Goal: Task Accomplishment & Management: Complete application form

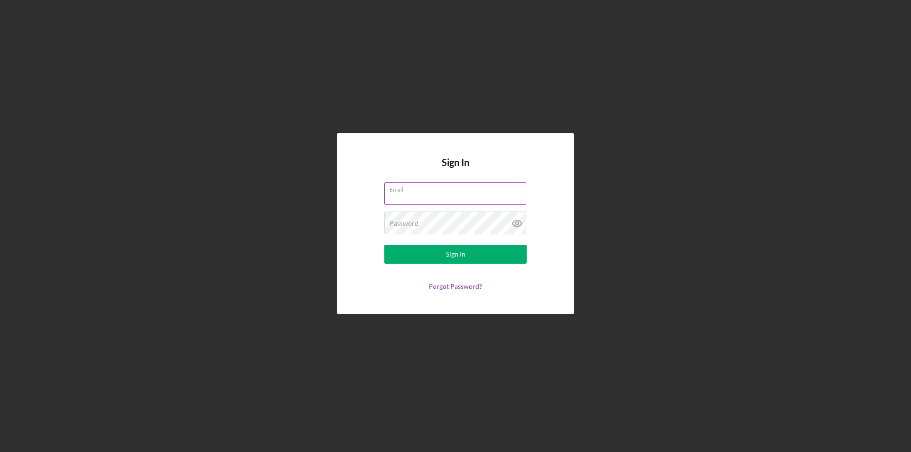
click at [441, 196] on input "Email" at bounding box center [455, 193] width 142 height 23
type input "[EMAIL_ADDRESS][DOMAIN_NAME]"
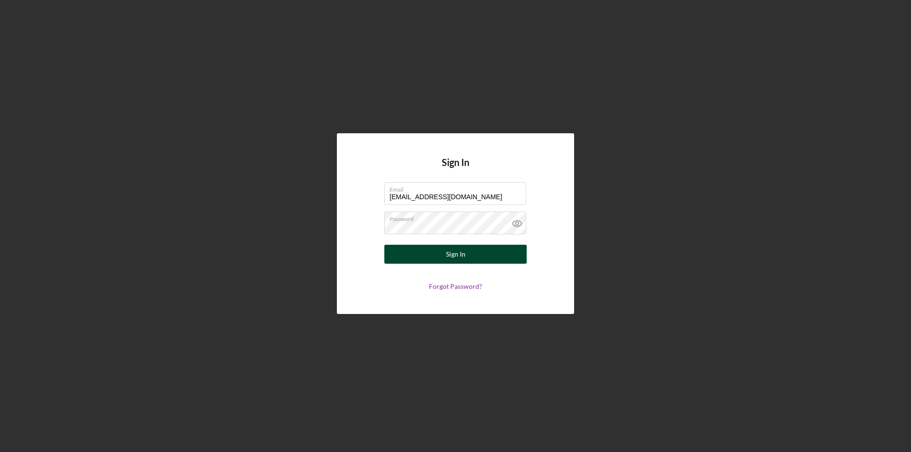
click at [468, 257] on button "Sign In" at bounding box center [455, 254] width 142 height 19
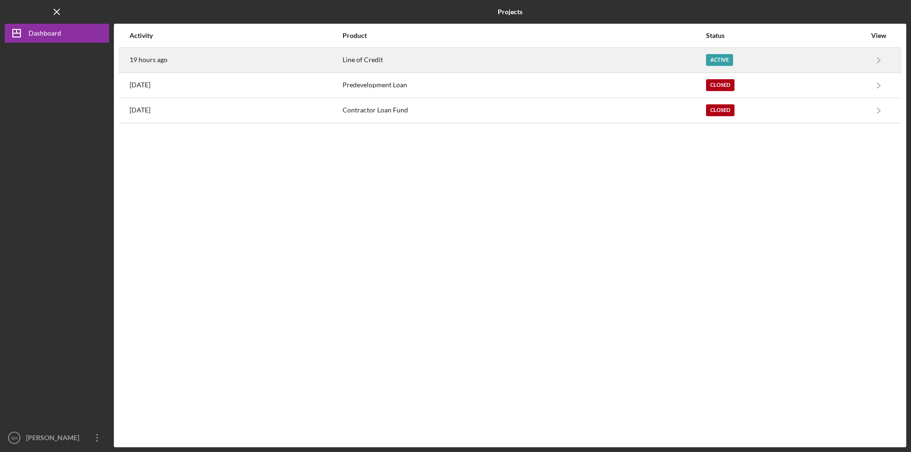
click at [360, 60] on div "Line of Credit" at bounding box center [524, 60] width 363 height 24
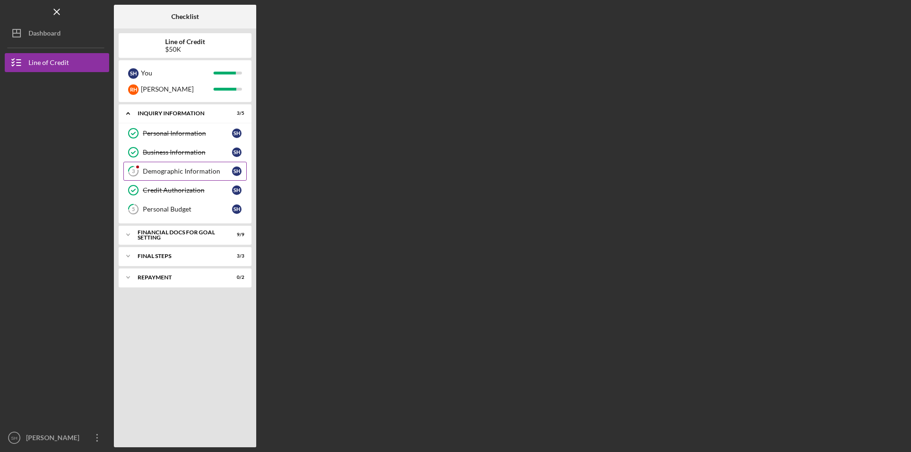
click at [175, 170] on div "Demographic Information" at bounding box center [187, 172] width 89 height 8
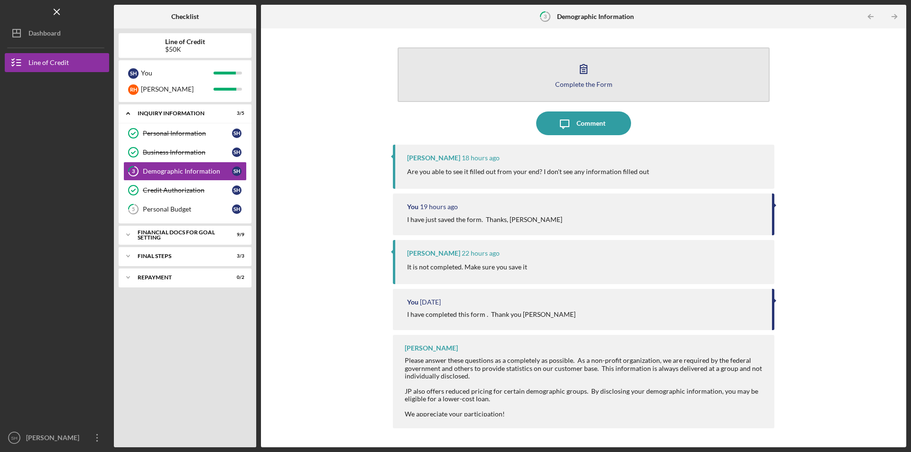
click at [604, 83] on div "Complete the Form" at bounding box center [583, 84] width 57 height 7
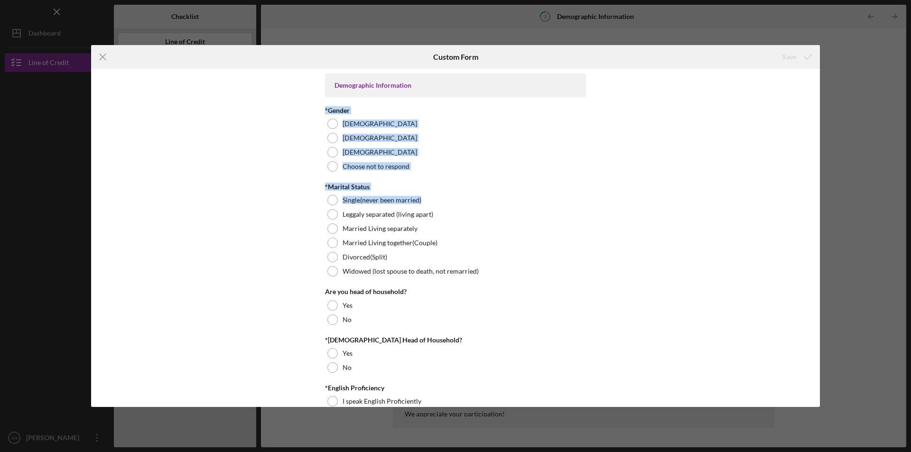
drag, startPoint x: 821, startPoint y: 74, endPoint x: 824, endPoint y: 197, distance: 123.0
click at [824, 197] on div "Icon/Menu Close Custom Form Save Demographic Information *Gender [DEMOGRAPHIC_D…" at bounding box center [455, 226] width 911 height 452
click at [676, 145] on div "Demographic Information *Gender [DEMOGRAPHIC_DATA] [DEMOGRAPHIC_DATA] [DEMOGRAP…" at bounding box center [455, 238] width 729 height 338
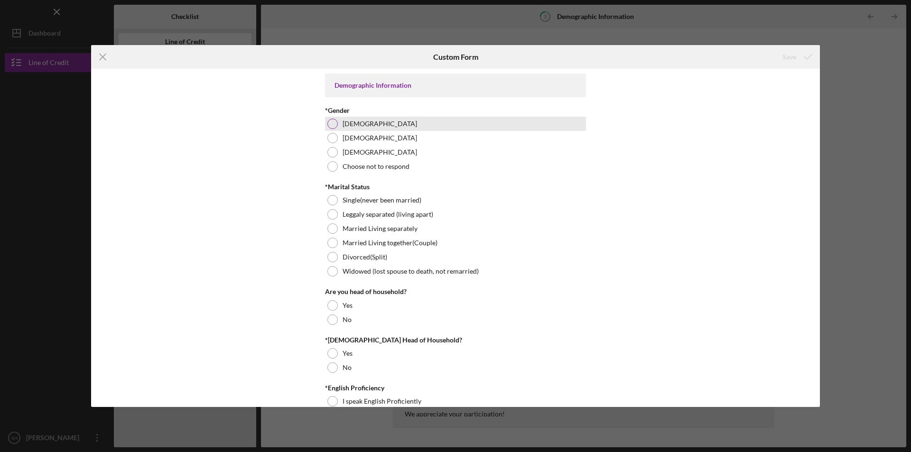
click at [328, 119] on div at bounding box center [333, 124] width 10 height 10
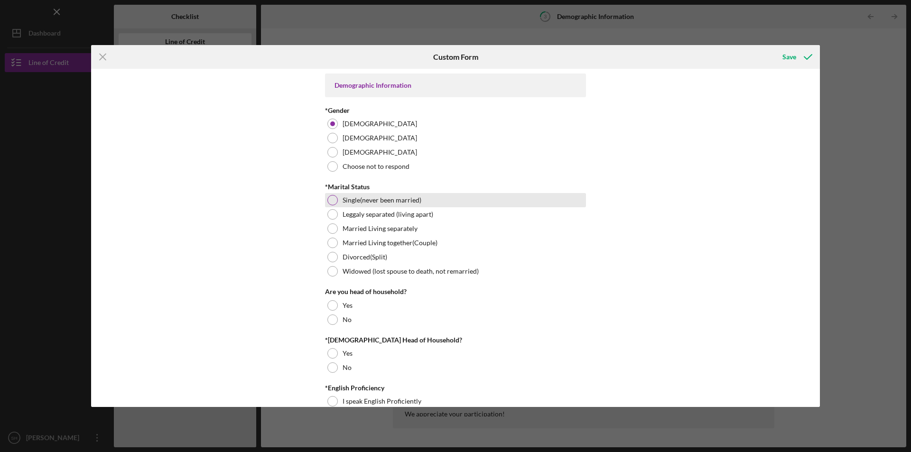
click at [330, 199] on div at bounding box center [333, 200] width 10 height 10
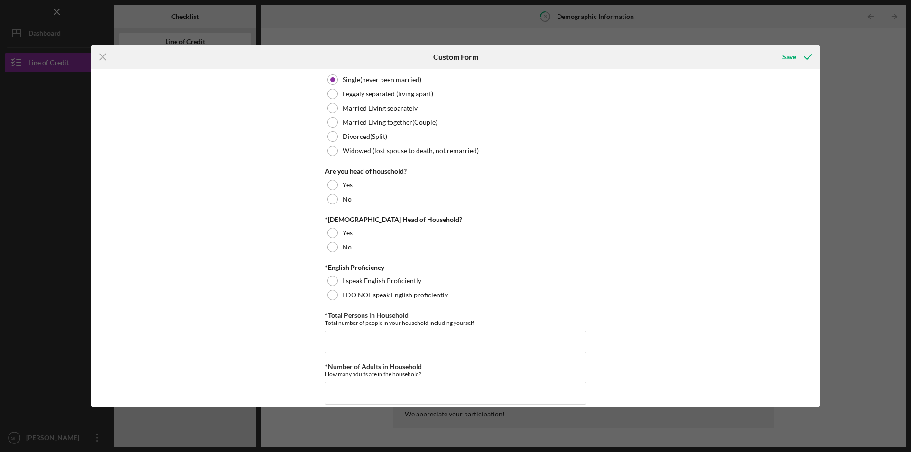
scroll to position [103, 0]
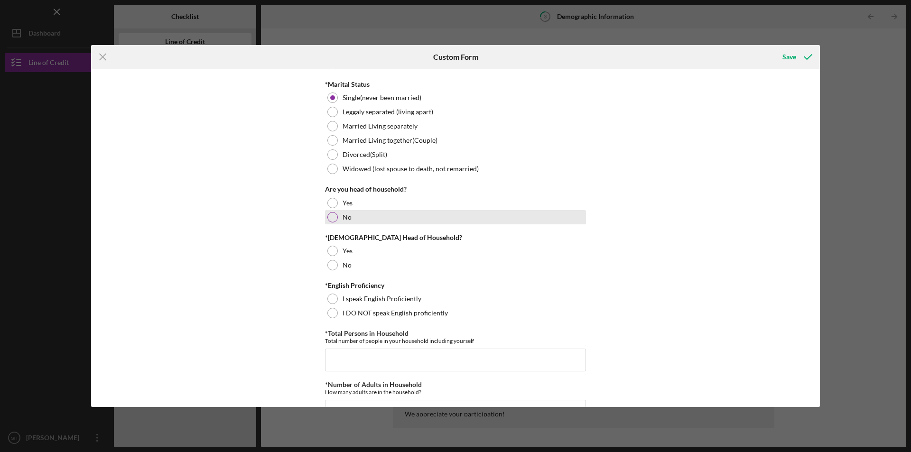
click at [338, 217] on div "No" at bounding box center [455, 217] width 261 height 14
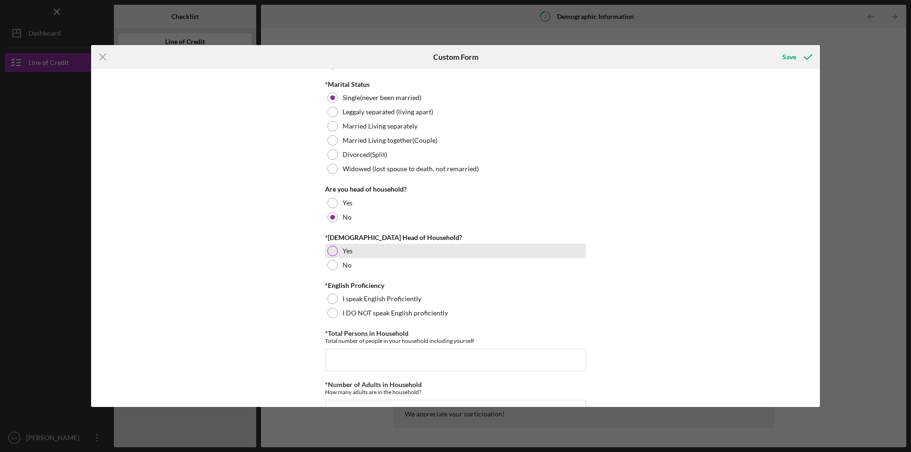
click at [332, 246] on div at bounding box center [333, 251] width 10 height 10
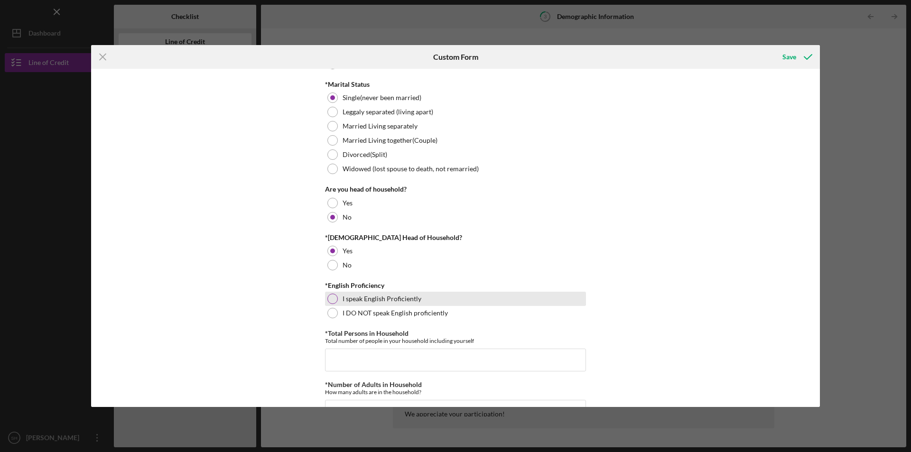
click at [332, 299] on div at bounding box center [333, 299] width 10 height 10
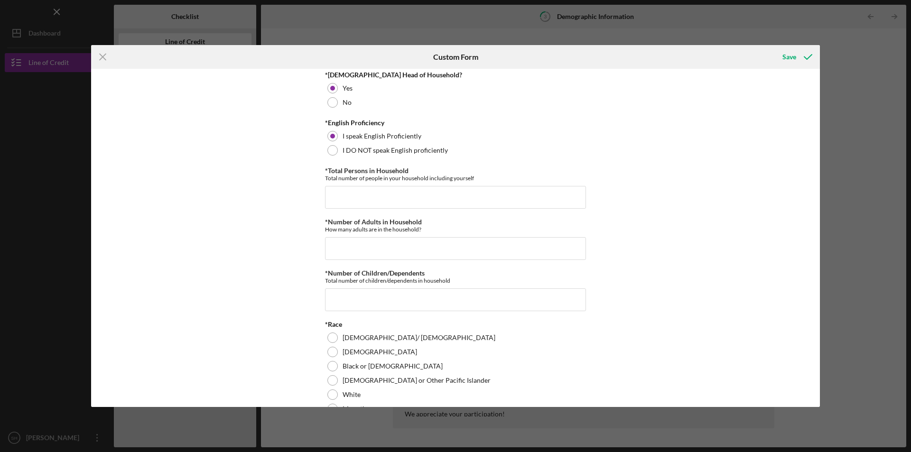
scroll to position [308, 0]
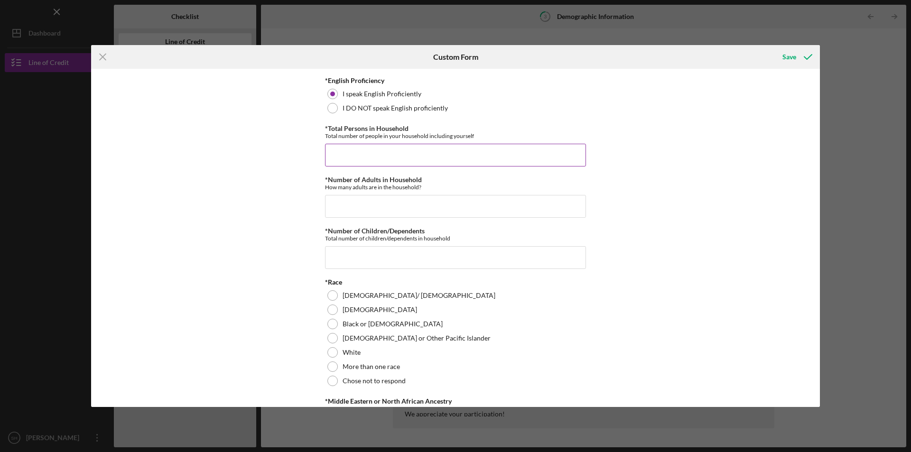
click at [345, 156] on input "*Total Persons in Household" at bounding box center [455, 155] width 261 height 23
type input "6"
click at [398, 205] on input "*Number of Adults in Household" at bounding box center [455, 206] width 261 height 23
type input "6"
click at [387, 253] on input "*Number of Children/Dependents" at bounding box center [455, 257] width 261 height 23
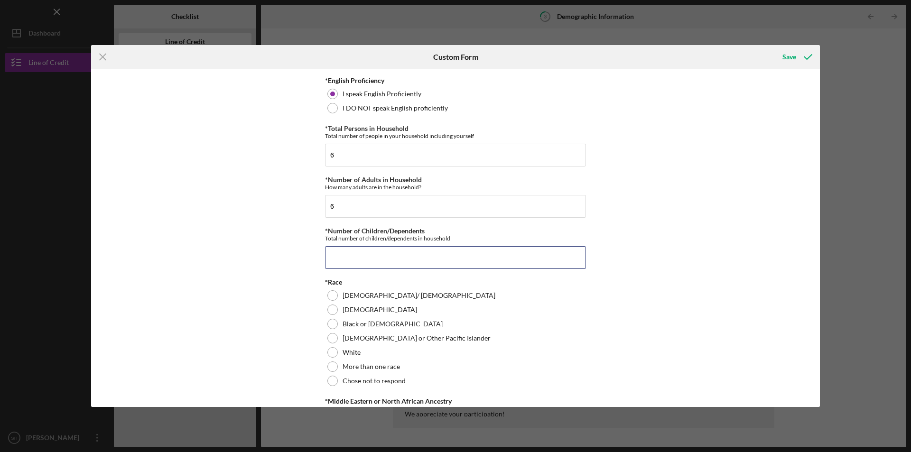
type input "0"
click at [332, 318] on div "Black or [DEMOGRAPHIC_DATA]" at bounding box center [455, 324] width 261 height 14
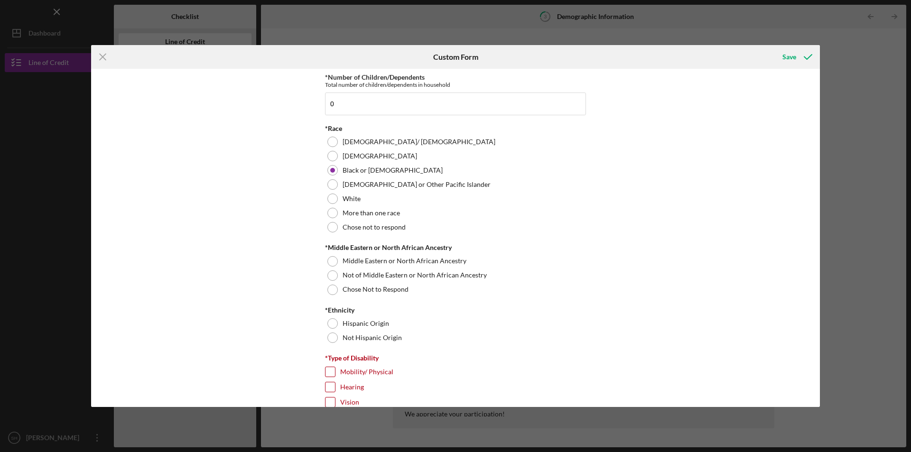
scroll to position [506, 0]
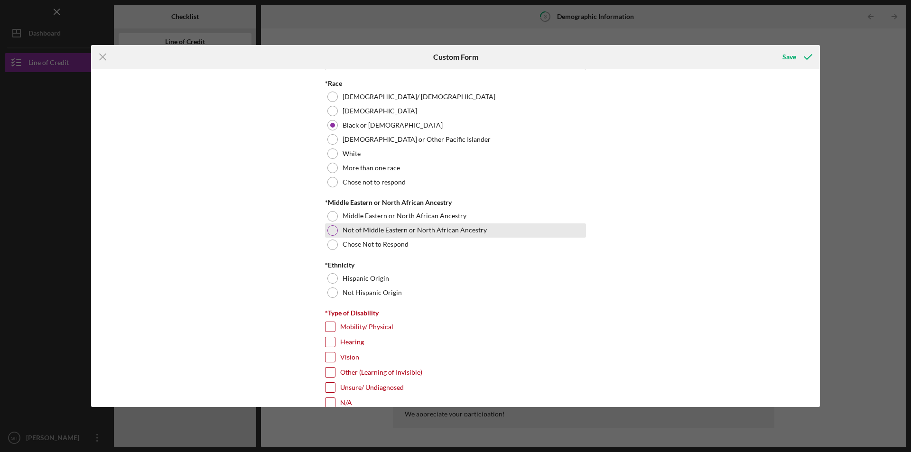
click at [333, 231] on div at bounding box center [333, 230] width 10 height 10
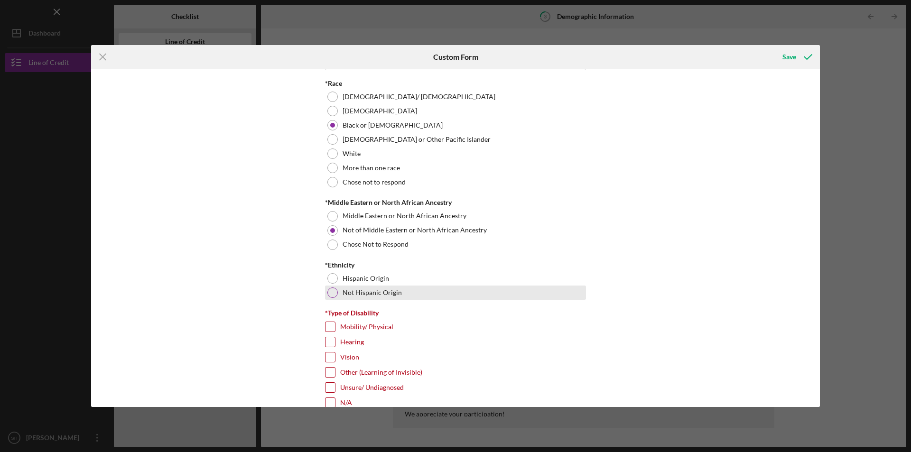
click at [330, 288] on div at bounding box center [333, 293] width 10 height 10
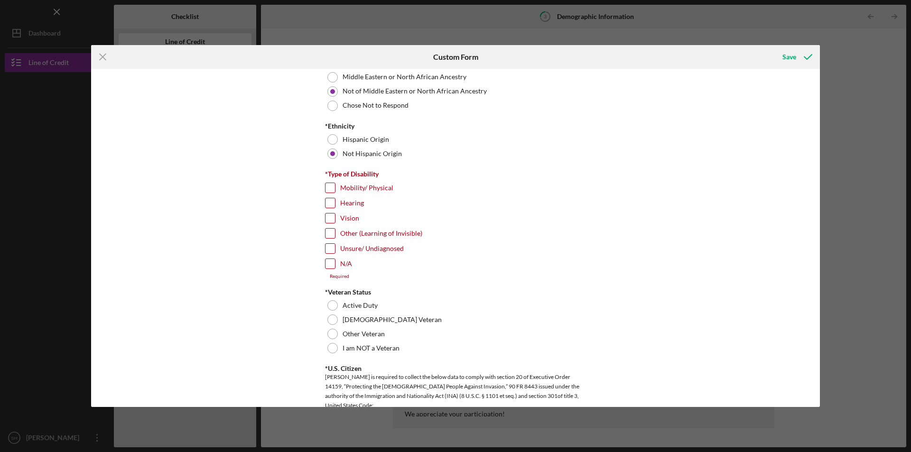
scroll to position [675, 0]
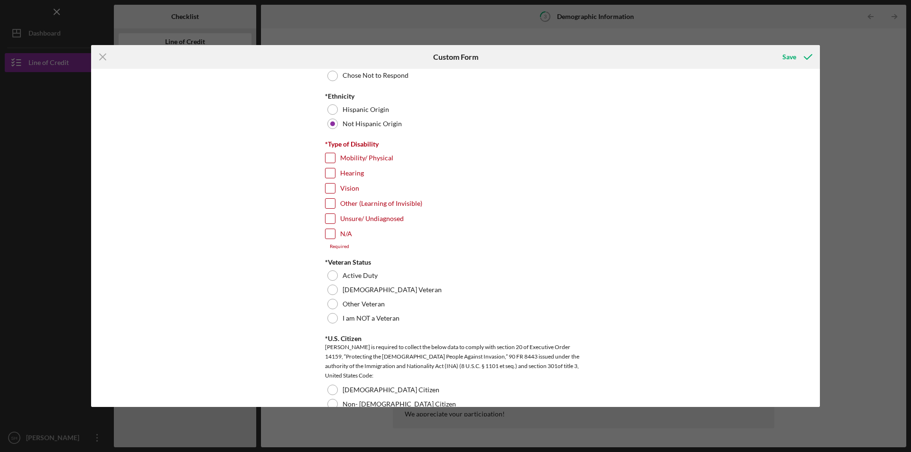
click at [330, 234] on input "N/A" at bounding box center [330, 233] width 9 height 9
checkbox input "true"
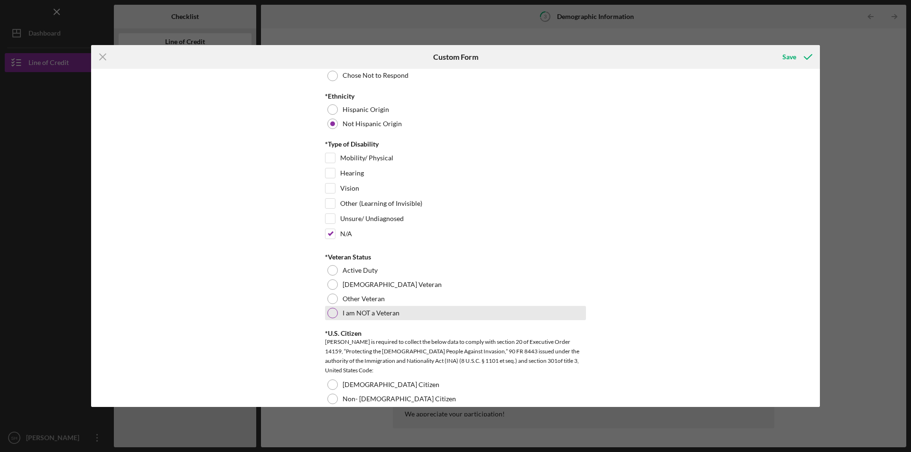
click at [329, 309] on div at bounding box center [333, 313] width 10 height 10
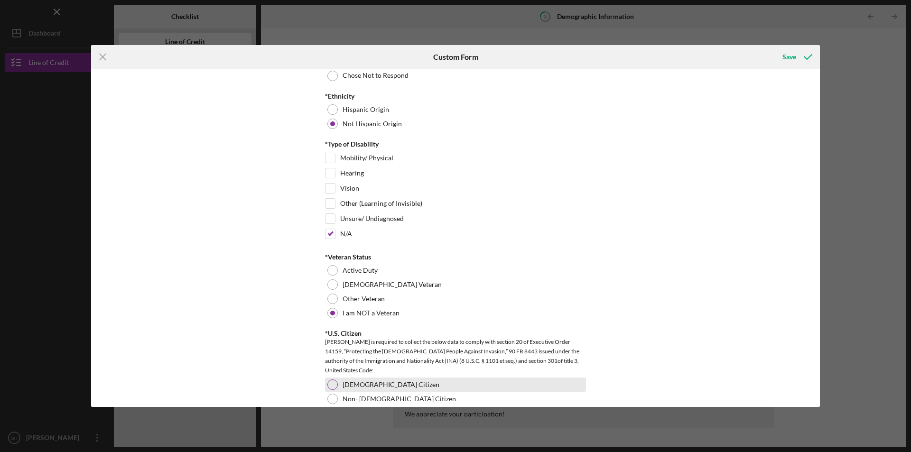
click at [330, 384] on div at bounding box center [333, 385] width 10 height 10
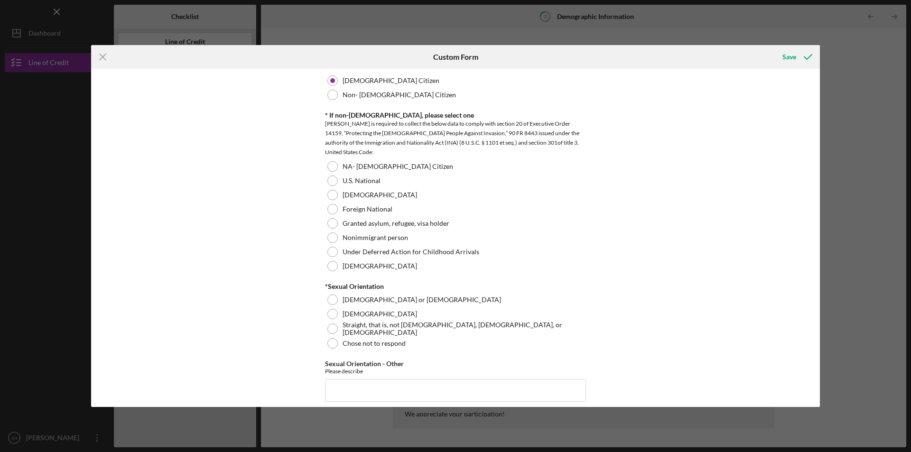
scroll to position [1016, 0]
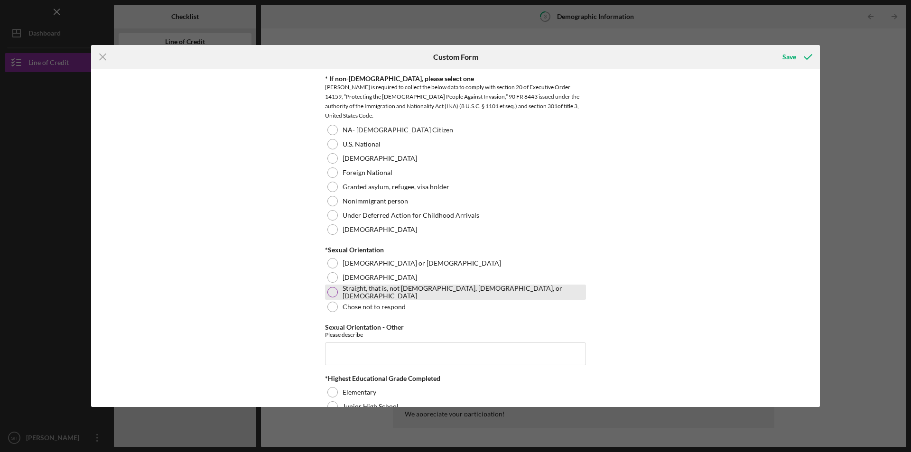
click at [337, 291] on div "Straight, that is, not [DEMOGRAPHIC_DATA], [DEMOGRAPHIC_DATA], or [DEMOGRAPHIC_…" at bounding box center [455, 292] width 261 height 15
drag, startPoint x: 824, startPoint y: 244, endPoint x: 822, endPoint y: 262, distance: 18.3
click at [822, 262] on div "Icon/Menu Close Custom Form Save Demographic Information *Gender [DEMOGRAPHIC_D…" at bounding box center [455, 226] width 911 height 452
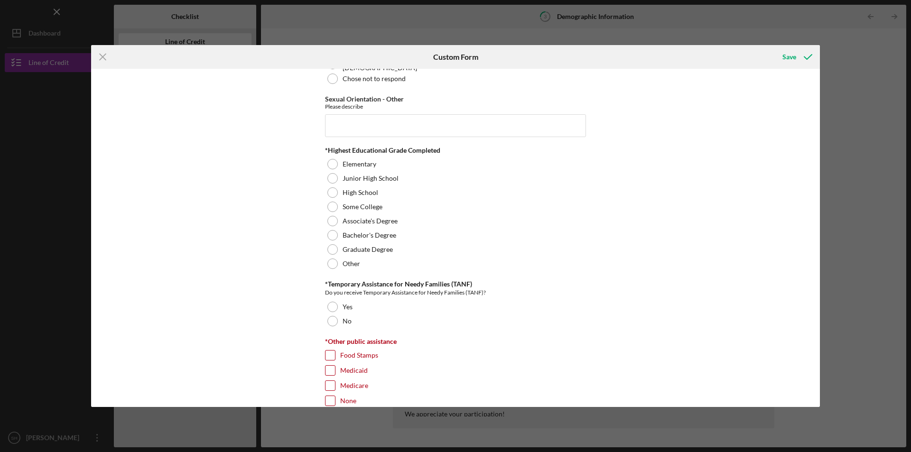
scroll to position [1283, 0]
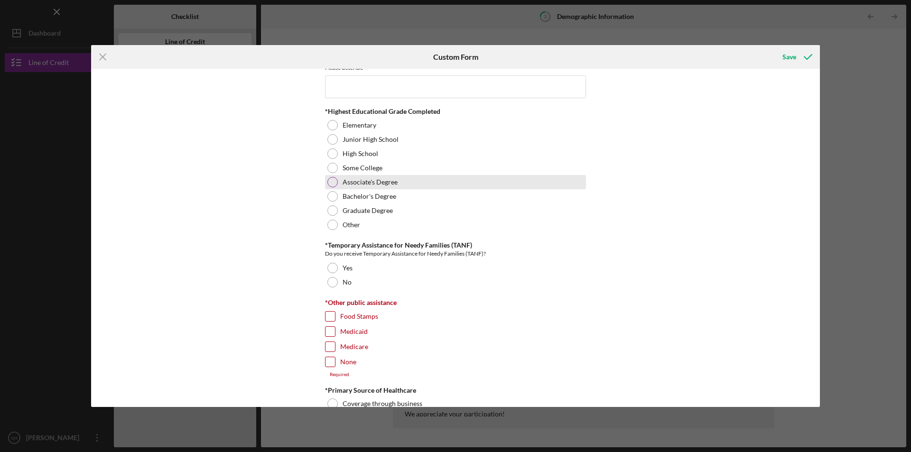
click at [327, 177] on div "Associate's Degree" at bounding box center [455, 182] width 261 height 14
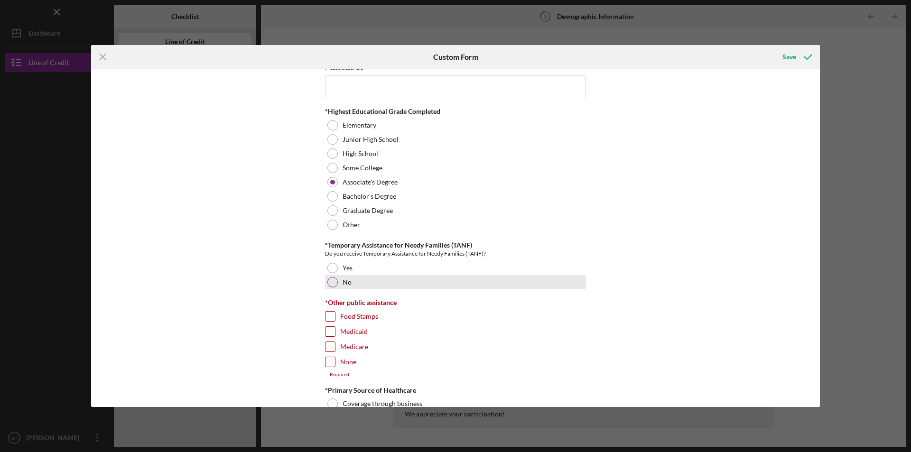
click at [333, 282] on div at bounding box center [333, 282] width 10 height 10
click at [326, 315] on input "Food Stamps" at bounding box center [330, 316] width 9 height 9
checkbox input "true"
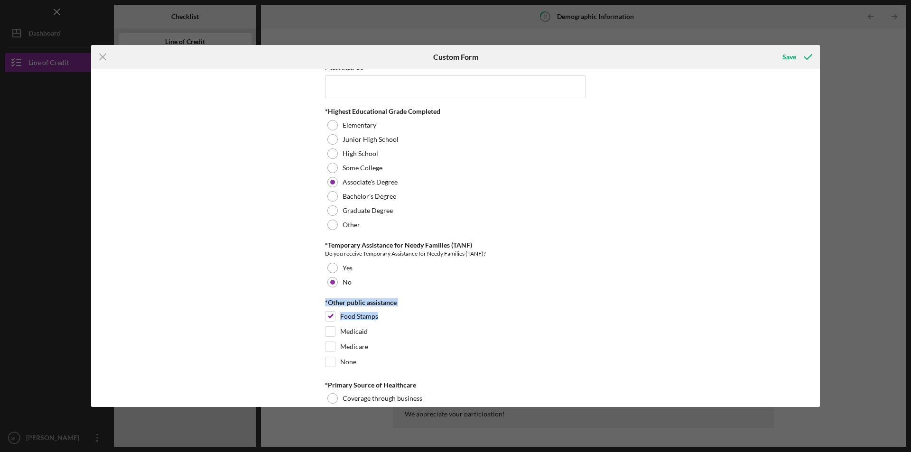
drag, startPoint x: 821, startPoint y: 283, endPoint x: 817, endPoint y: 318, distance: 35.3
click at [817, 318] on div "Icon/Menu Close Custom Form Save Demographic Information *Gender [DEMOGRAPHIC_D…" at bounding box center [455, 226] width 911 height 452
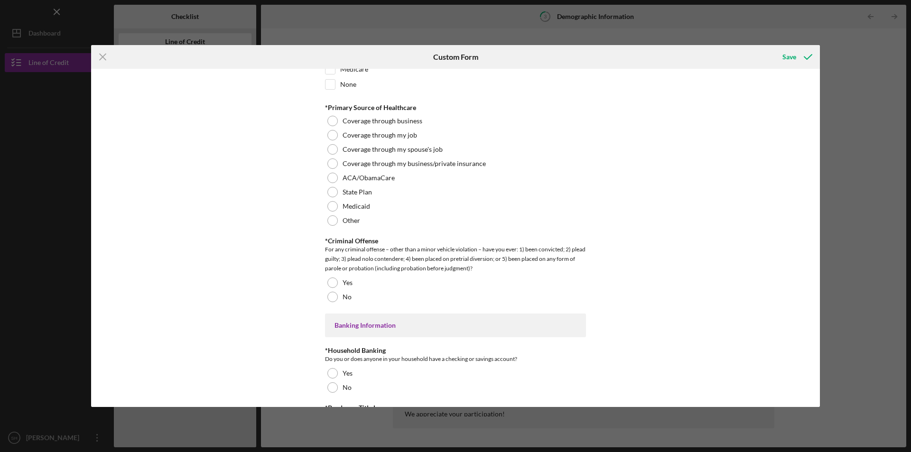
scroll to position [1576, 0]
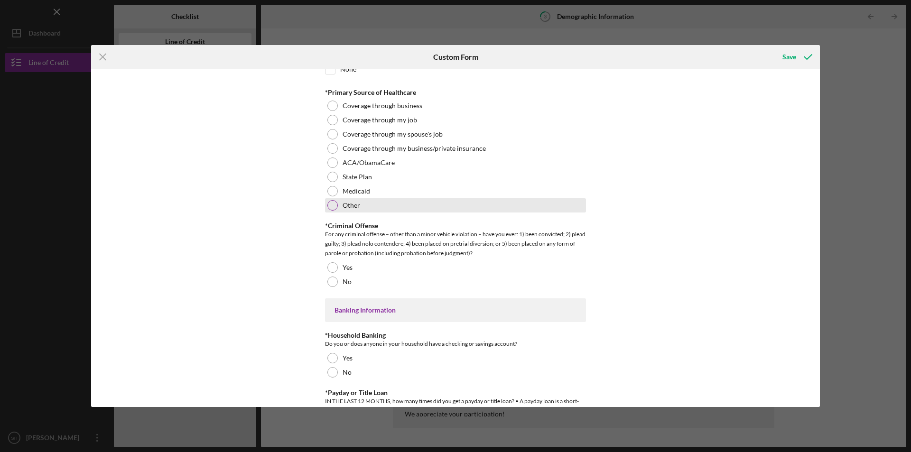
click at [330, 205] on div at bounding box center [333, 205] width 10 height 10
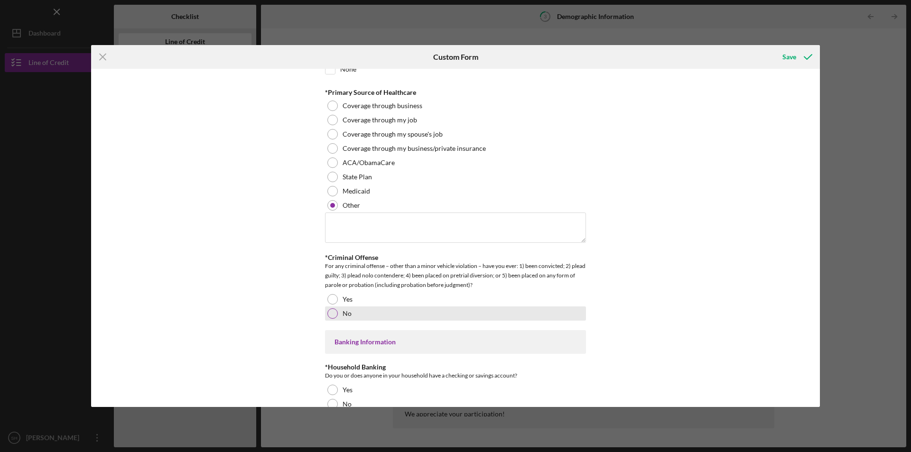
click at [329, 309] on div at bounding box center [333, 314] width 10 height 10
click at [375, 220] on textarea at bounding box center [455, 228] width 261 height 30
drag, startPoint x: 353, startPoint y: 225, endPoint x: 494, endPoint y: 224, distance: 141.0
click at [494, 224] on textarea "Anthem Advantage" at bounding box center [455, 228] width 261 height 30
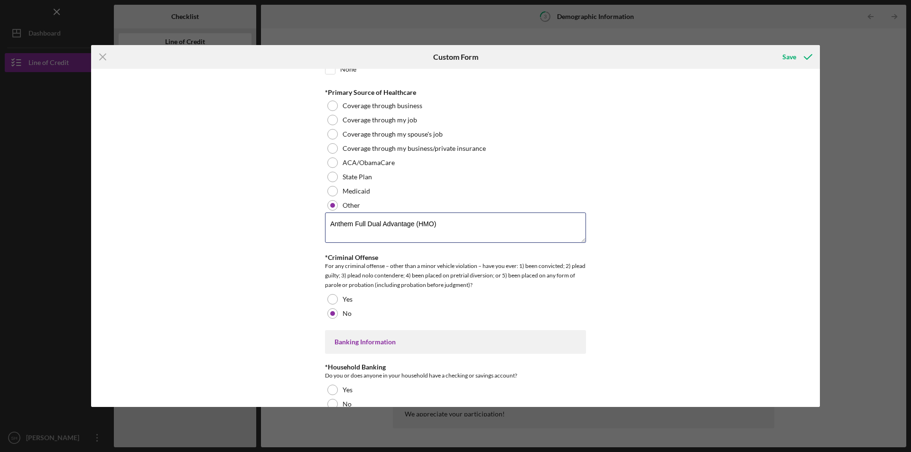
type textarea "Anthem Full Dual Advantage (HMO)"
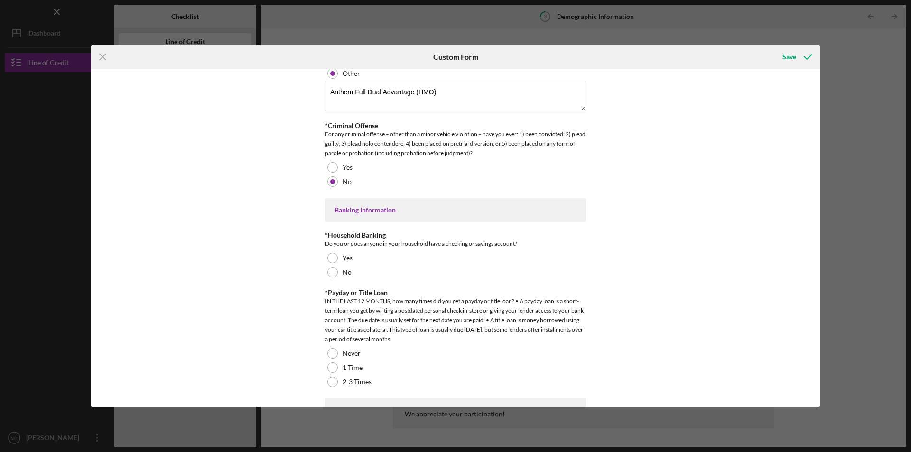
scroll to position [1730, 0]
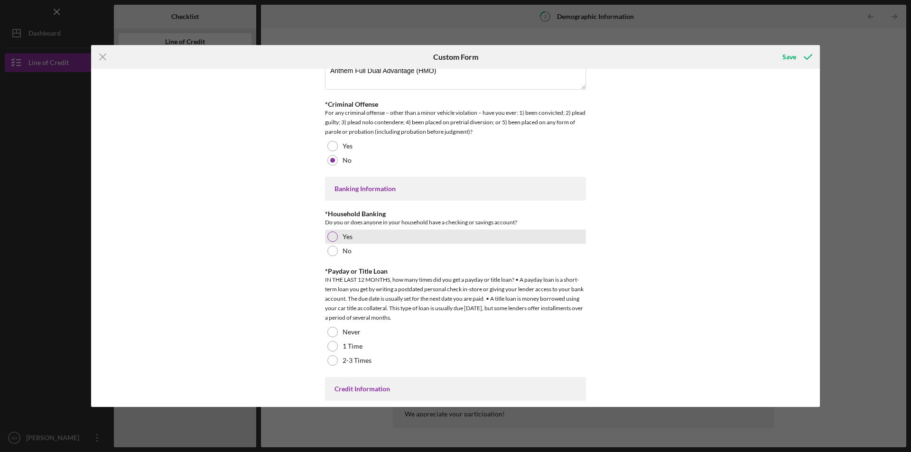
click at [329, 237] on div at bounding box center [333, 237] width 10 height 10
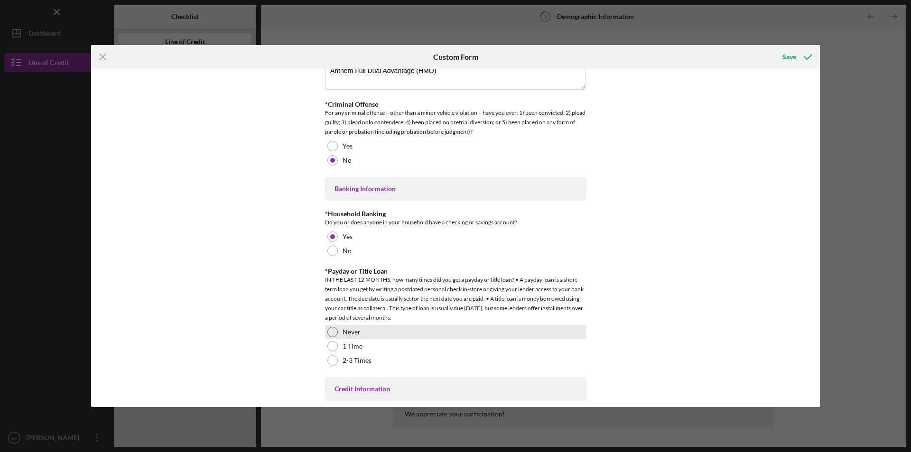
click at [333, 328] on div at bounding box center [333, 332] width 10 height 10
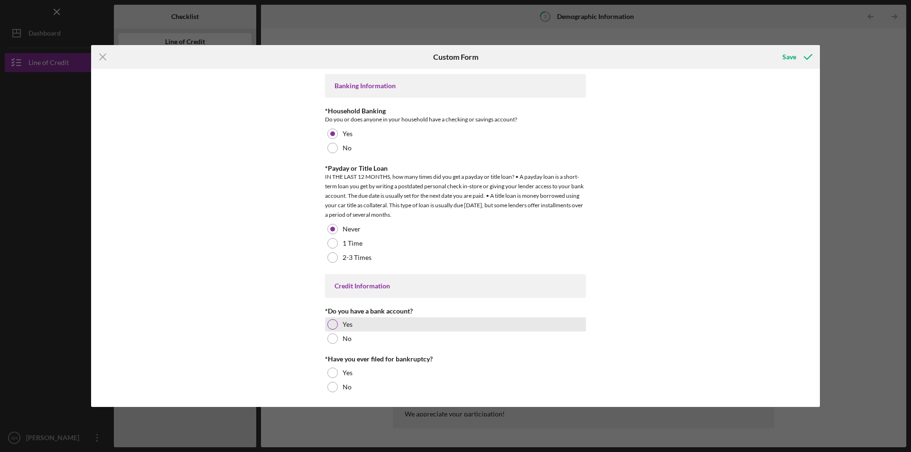
click at [328, 324] on div at bounding box center [333, 324] width 10 height 10
click at [331, 369] on div at bounding box center [333, 373] width 10 height 10
drag, startPoint x: 817, startPoint y: 373, endPoint x: 817, endPoint y: 388, distance: 14.7
click at [817, 388] on div "Demographic Information *Gender [DEMOGRAPHIC_DATA] [DEMOGRAPHIC_DATA] [DEMOGRAP…" at bounding box center [455, 238] width 729 height 338
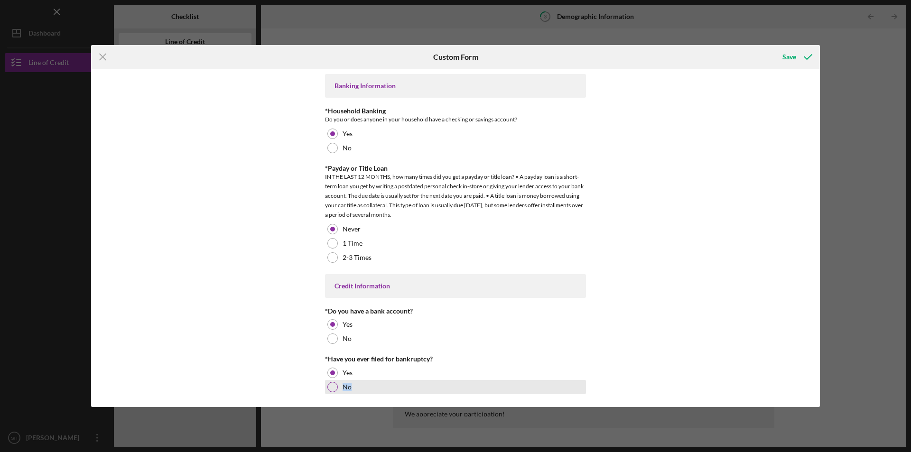
click at [407, 391] on div "No" at bounding box center [455, 387] width 261 height 14
click at [331, 370] on div at bounding box center [333, 373] width 10 height 10
click at [99, 57] on icon "Icon/Menu Close" at bounding box center [103, 57] width 24 height 24
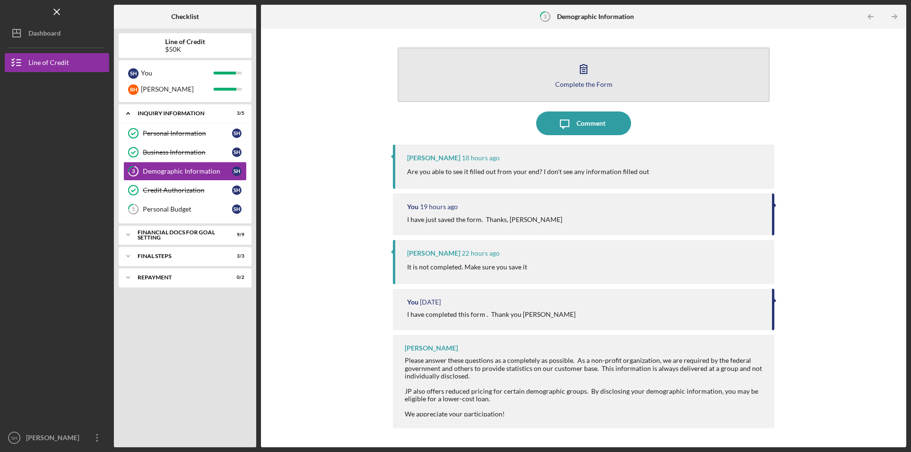
click at [601, 65] on button "Complete the Form Form" at bounding box center [584, 74] width 372 height 55
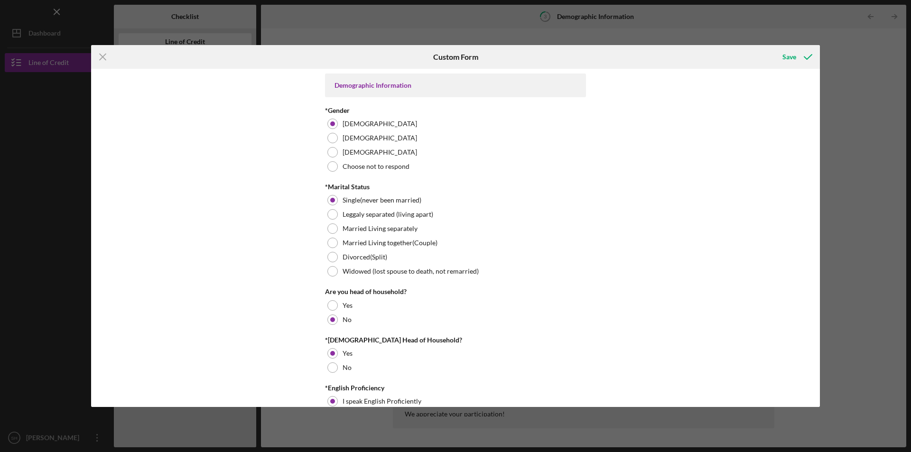
click at [677, 93] on div "Demographic Information *Gender [DEMOGRAPHIC_DATA] [DEMOGRAPHIC_DATA] [DEMOGRAP…" at bounding box center [455, 238] width 729 height 338
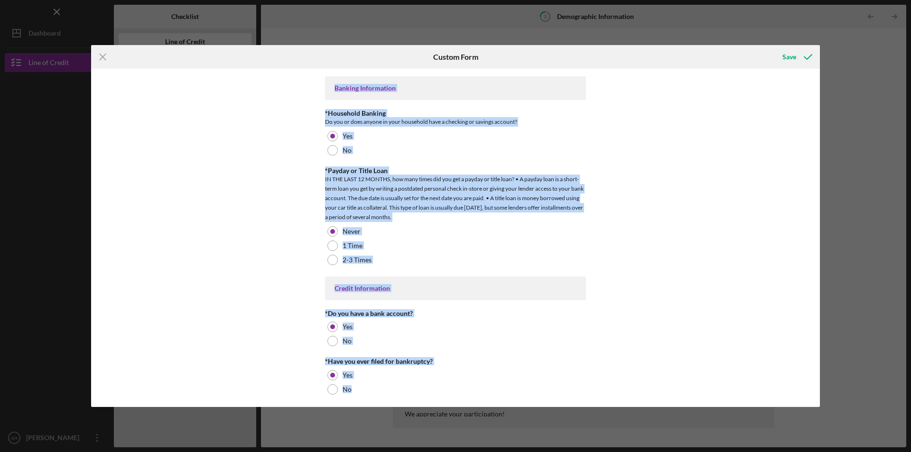
scroll to position [1833, 0]
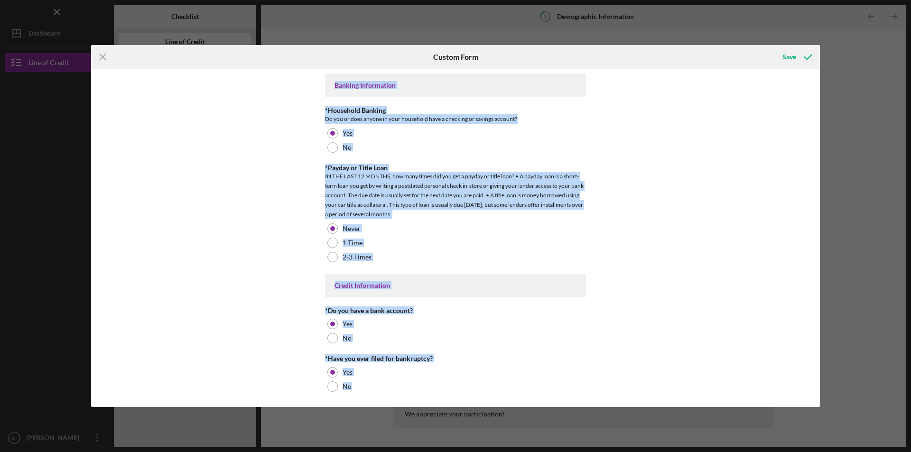
drag, startPoint x: 328, startPoint y: 80, endPoint x: 715, endPoint y: 403, distance: 503.1
click at [715, 403] on div "Demographic Information *Gender [DEMOGRAPHIC_DATA] [DEMOGRAPHIC_DATA] [DEMOGRAP…" at bounding box center [455, 238] width 729 height 338
copy div "Demographic Information *Gender [DEMOGRAPHIC_DATA] [DEMOGRAPHIC_DATA] [DEMOGRAP…"
click at [668, 122] on div "Demographic Information *Gender [DEMOGRAPHIC_DATA] [DEMOGRAPHIC_DATA] [DEMOGRAP…" at bounding box center [455, 238] width 729 height 338
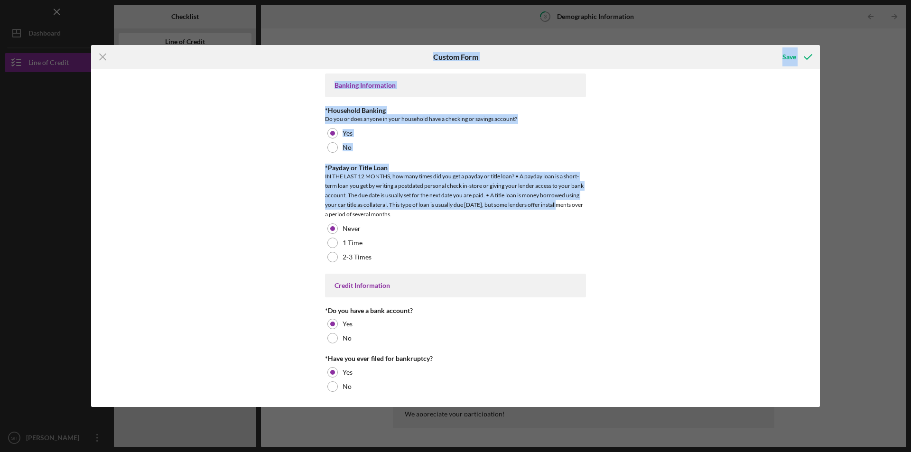
drag, startPoint x: 435, startPoint y: 54, endPoint x: 689, endPoint y: 182, distance: 284.7
click at [683, 196] on form "Icon/Menu Close Custom Form Save Demographic Information *Gender [DEMOGRAPHIC_D…" at bounding box center [455, 226] width 729 height 362
click at [668, 110] on div "Demographic Information *Gender [DEMOGRAPHIC_DATA] [DEMOGRAPHIC_DATA] [DEMOGRAP…" at bounding box center [455, 238] width 729 height 338
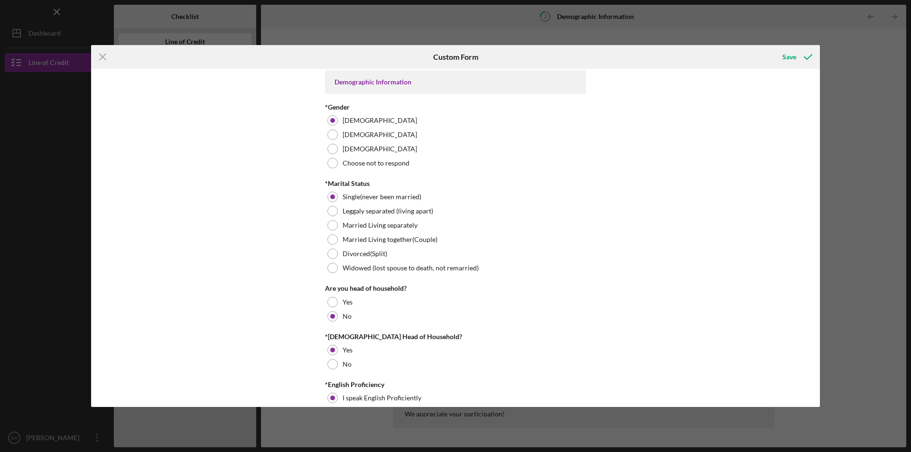
scroll to position [0, 0]
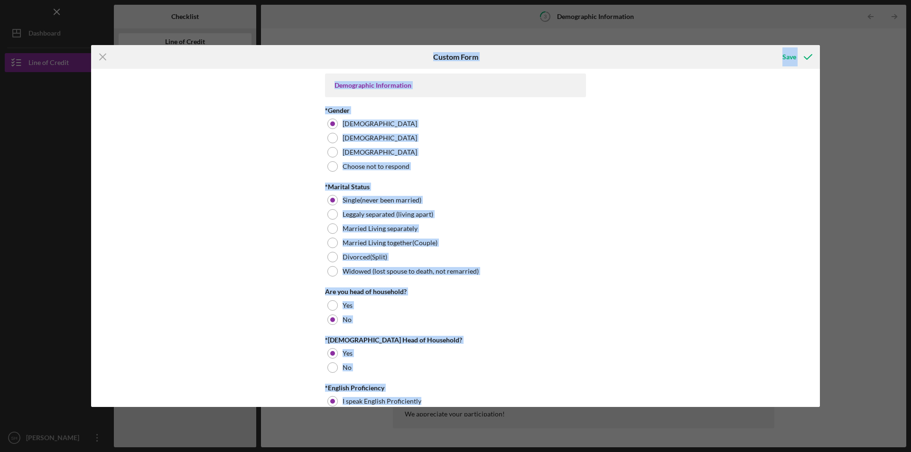
drag, startPoint x: 354, startPoint y: 55, endPoint x: 621, endPoint y: 403, distance: 439.4
click at [621, 403] on form "Icon/Menu Close Custom Form Save Demographic Information *Gender [DEMOGRAPHIC_D…" at bounding box center [455, 226] width 729 height 362
copy form "Custom Form Save Demographic Information *Gender [DEMOGRAPHIC_DATA] [DEMOGRAPHI…"
click at [632, 220] on div "Demographic Information *Gender [DEMOGRAPHIC_DATA] [DEMOGRAPHIC_DATA] [DEMOGRAP…" at bounding box center [455, 238] width 729 height 338
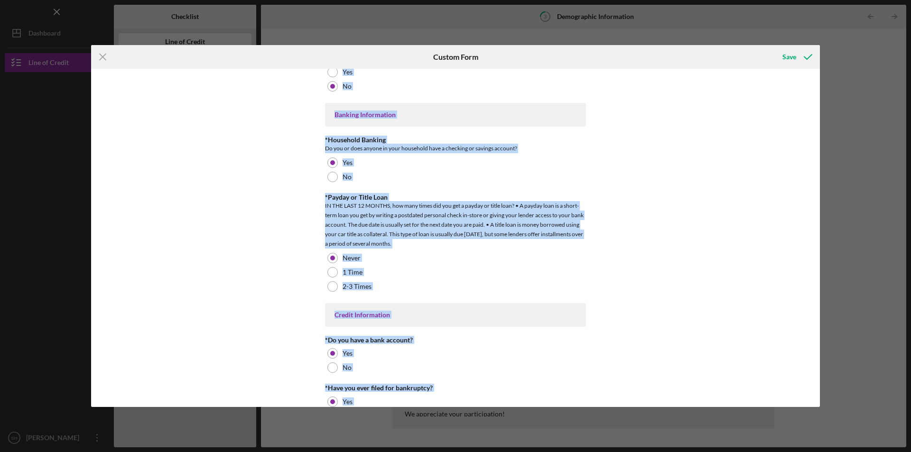
scroll to position [1833, 0]
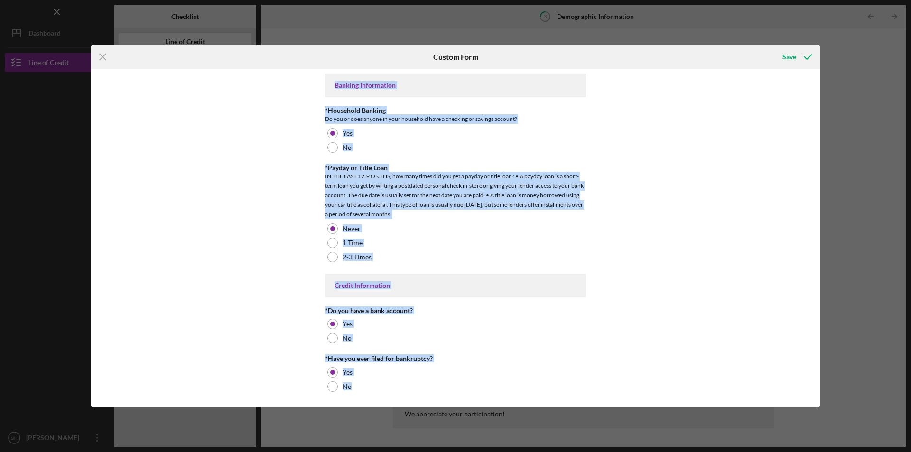
drag, startPoint x: 338, startPoint y: 157, endPoint x: 637, endPoint y: 407, distance: 389.5
click at [637, 407] on div "Icon/Menu Close Custom Form Save Demographic Information *Gender [DEMOGRAPHIC_D…" at bounding box center [455, 226] width 911 height 452
copy div "L IP DOL sitam Consect adipiscingel *Seddo Eiusmod te Incididun Utlab etdolo ma…"
